Goal: Task Accomplishment & Management: Use online tool/utility

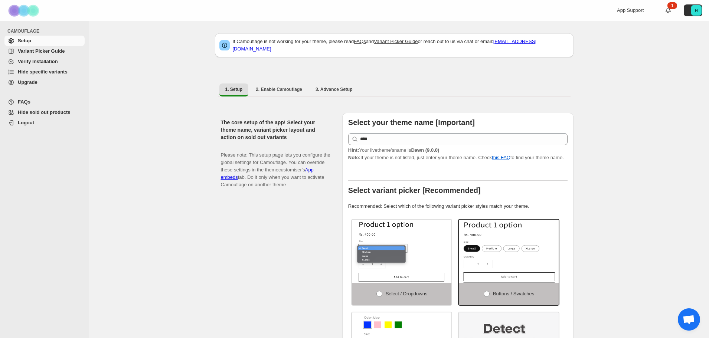
click at [63, 65] on span "Verify Installation" at bounding box center [50, 61] width 65 height 7
click at [66, 112] on span "Hide sold out products" at bounding box center [44, 113] width 53 height 6
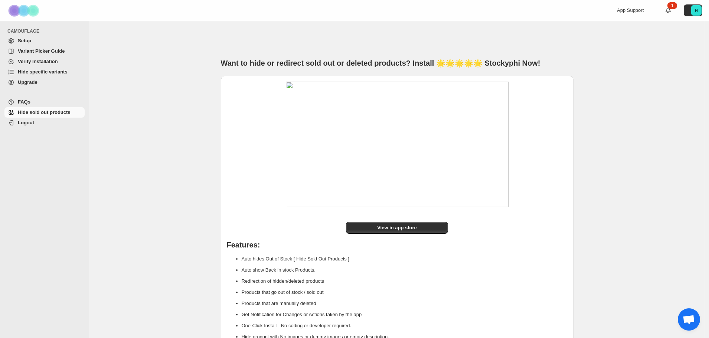
click at [58, 69] on span "Hide specific variants" at bounding box center [43, 72] width 50 height 6
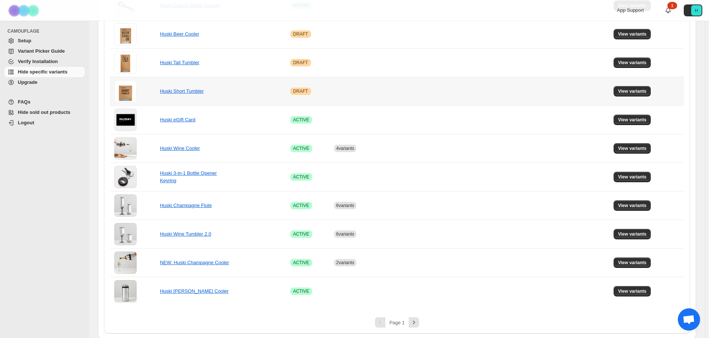
scroll to position [454, 0]
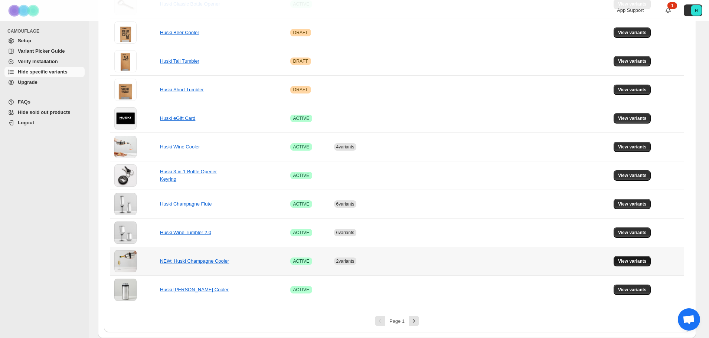
click at [641, 261] on span "View variants" at bounding box center [632, 261] width 29 height 6
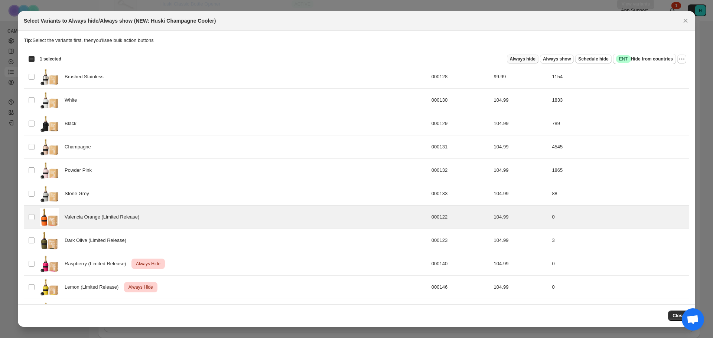
click at [523, 62] on button "Always hide" at bounding box center [523, 59] width 32 height 9
